Goal: Task Accomplishment & Management: Use online tool/utility

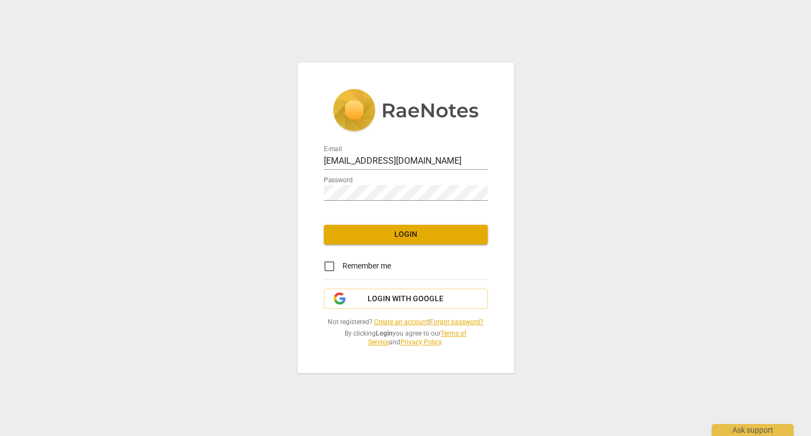
click at [401, 235] on span "Login" at bounding box center [406, 234] width 146 height 11
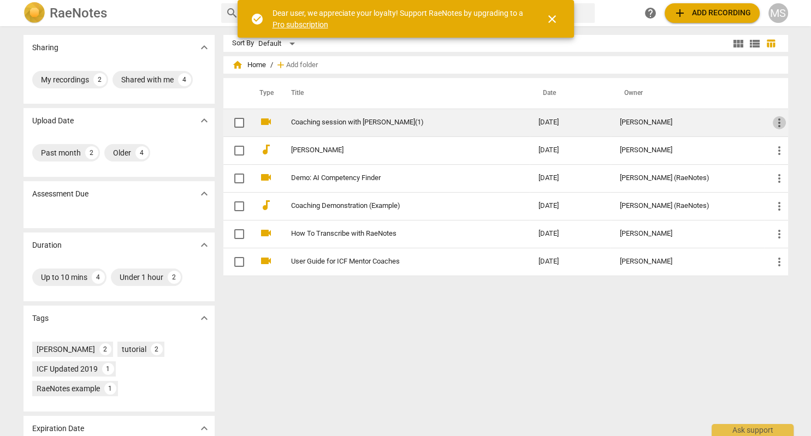
click at [779, 123] on span "more_vert" at bounding box center [779, 122] width 13 height 13
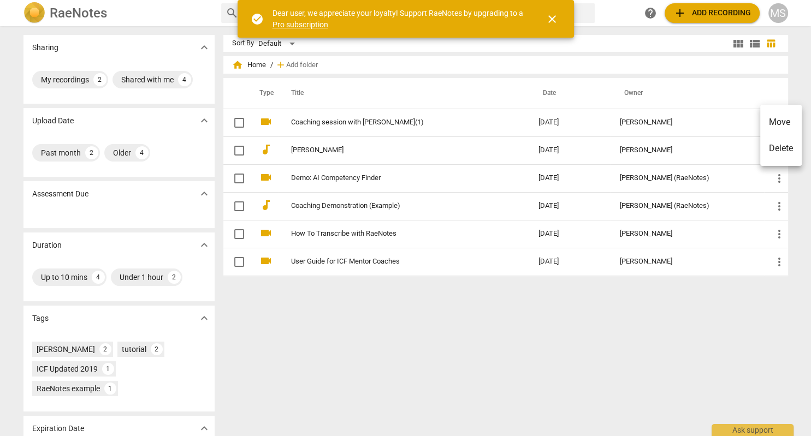
click at [777, 146] on li "Delete" at bounding box center [781, 148] width 42 height 26
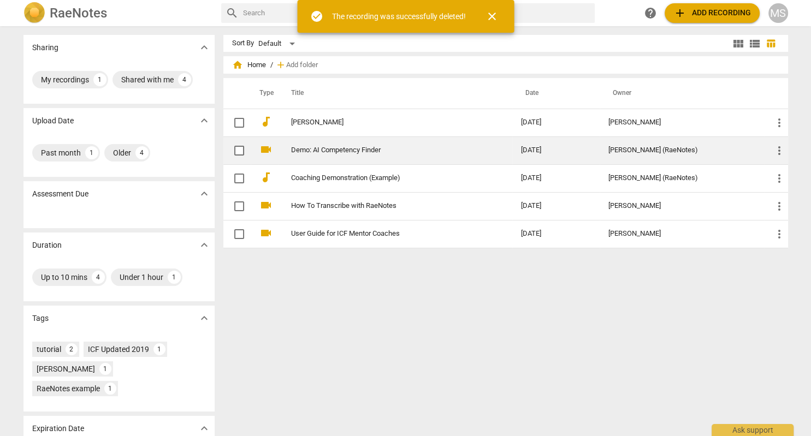
click at [780, 150] on span "more_vert" at bounding box center [779, 150] width 13 height 13
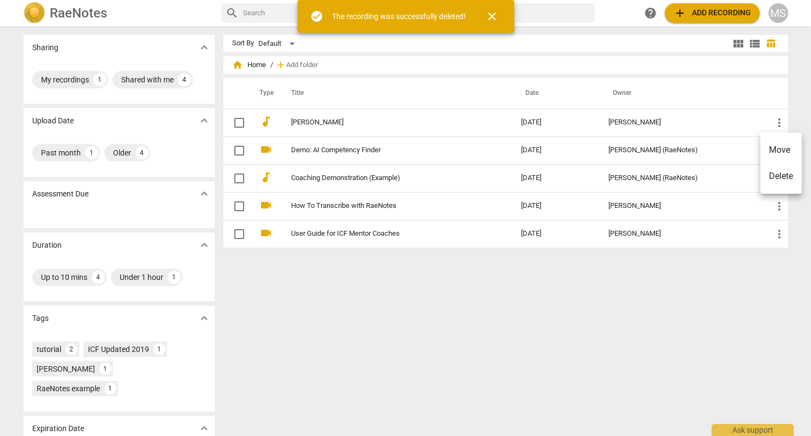
click at [780, 119] on div at bounding box center [405, 218] width 811 height 436
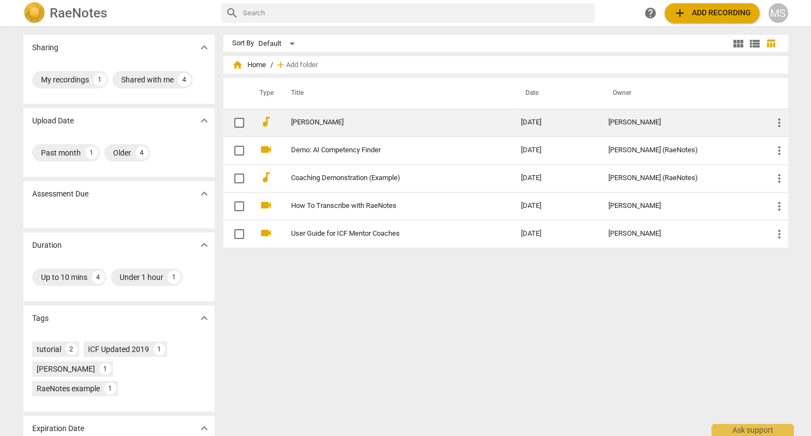
click at [777, 121] on span "more_vert" at bounding box center [779, 122] width 13 height 13
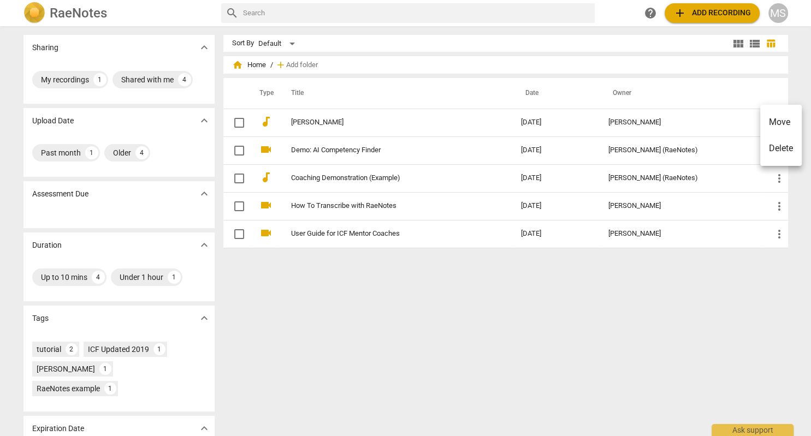
click at [774, 150] on li "Delete" at bounding box center [781, 148] width 42 height 26
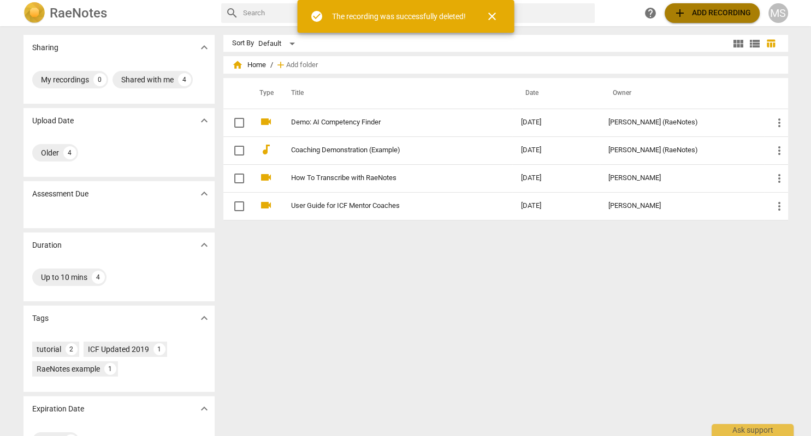
click at [708, 10] on span "add Add recording" at bounding box center [713, 13] width 78 height 13
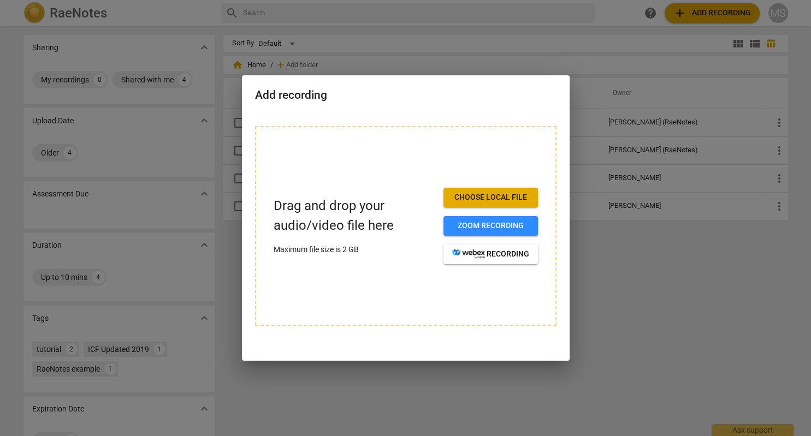
click at [489, 197] on span "Choose local file" at bounding box center [490, 197] width 77 height 11
click at [629, 296] on div at bounding box center [405, 218] width 811 height 436
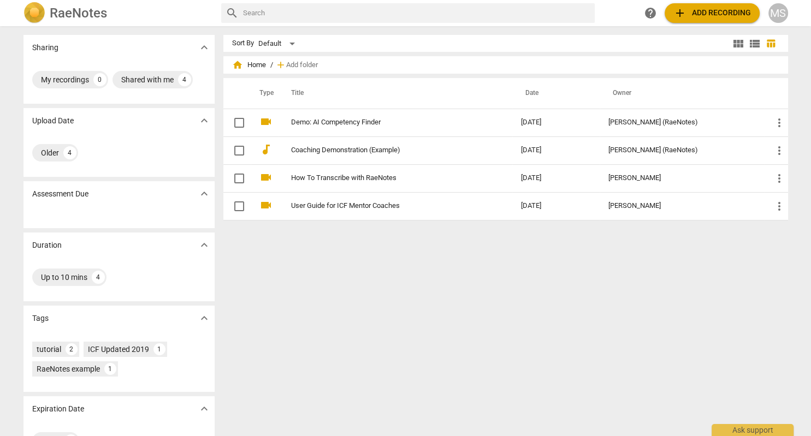
click at [700, 13] on span "add Add recording" at bounding box center [713, 13] width 78 height 13
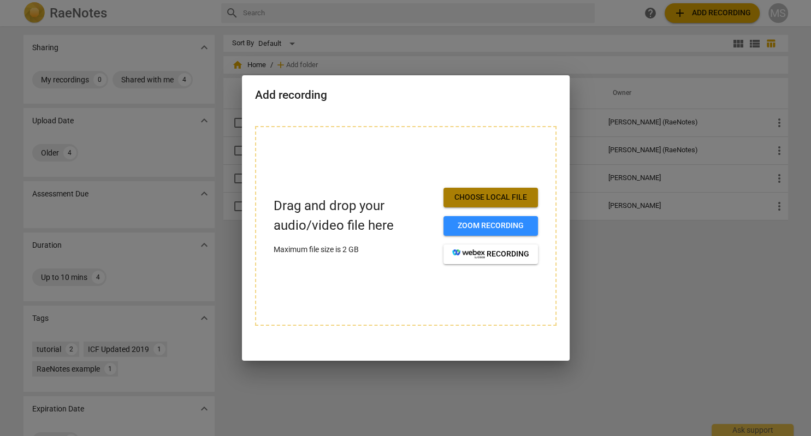
click at [471, 197] on span "Choose local file" at bounding box center [490, 197] width 77 height 11
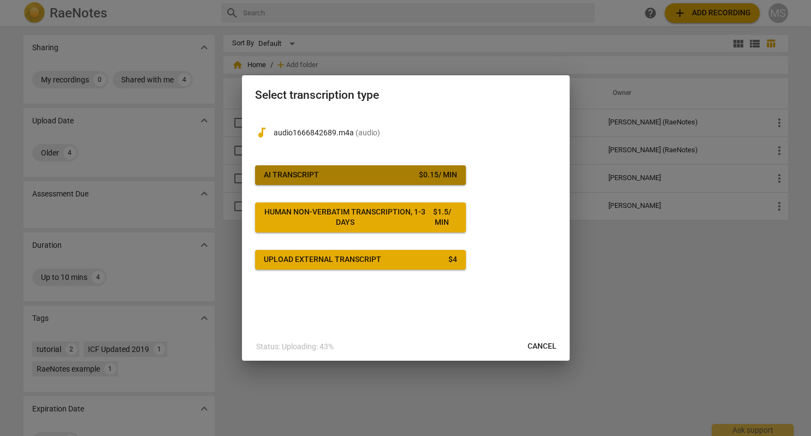
click at [401, 174] on span "AI Transcript $ 0.15 / min" at bounding box center [360, 175] width 193 height 11
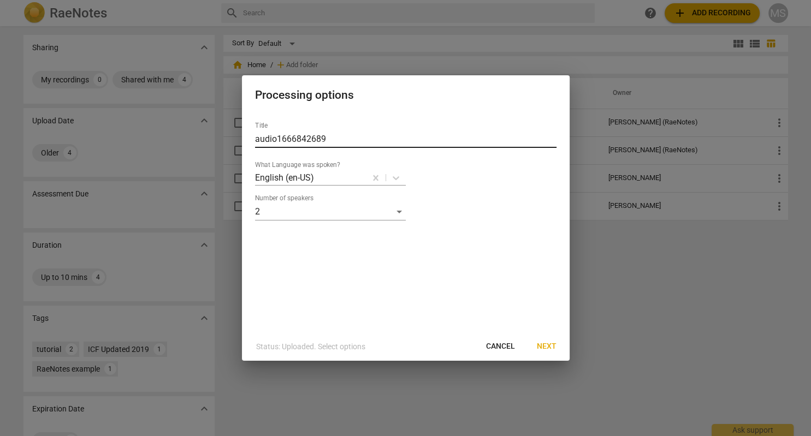
click at [332, 138] on input "audio1666842689" at bounding box center [406, 139] width 302 height 17
type input "a"
type input "[PERSON_NAME] #3"
click at [544, 346] on span "Next" at bounding box center [547, 346] width 20 height 11
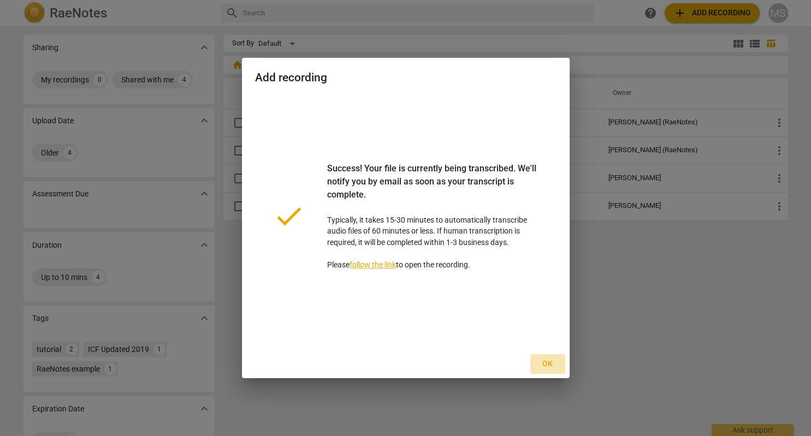
click at [550, 363] on span "Ok" at bounding box center [547, 364] width 17 height 11
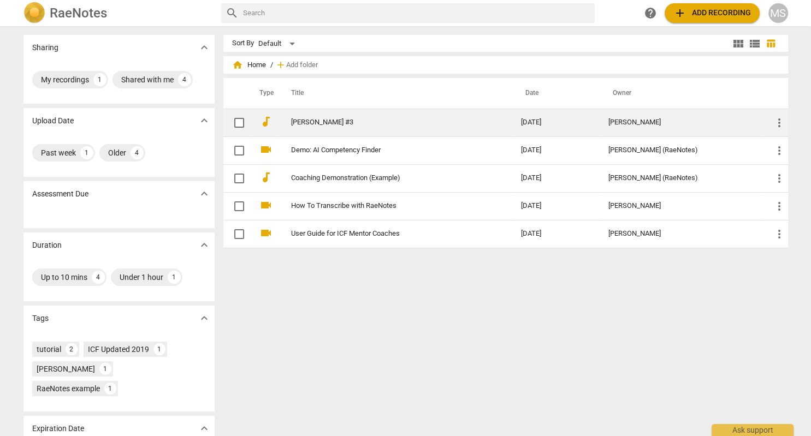
click at [353, 128] on td "[PERSON_NAME] #3" at bounding box center [395, 123] width 235 height 28
